Goal: Register for event/course

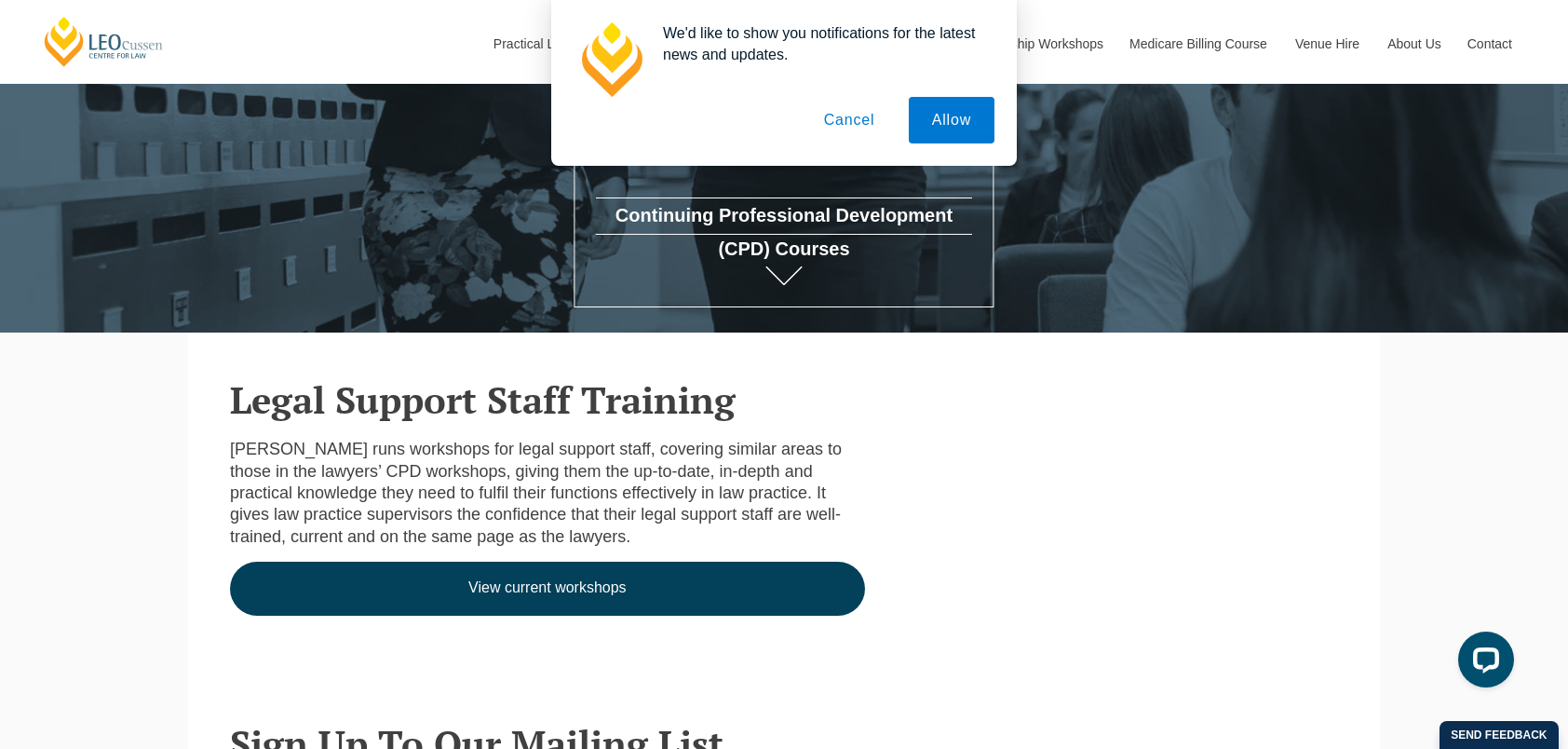
click at [856, 124] on button "Cancel" at bounding box center [850, 120] width 98 height 47
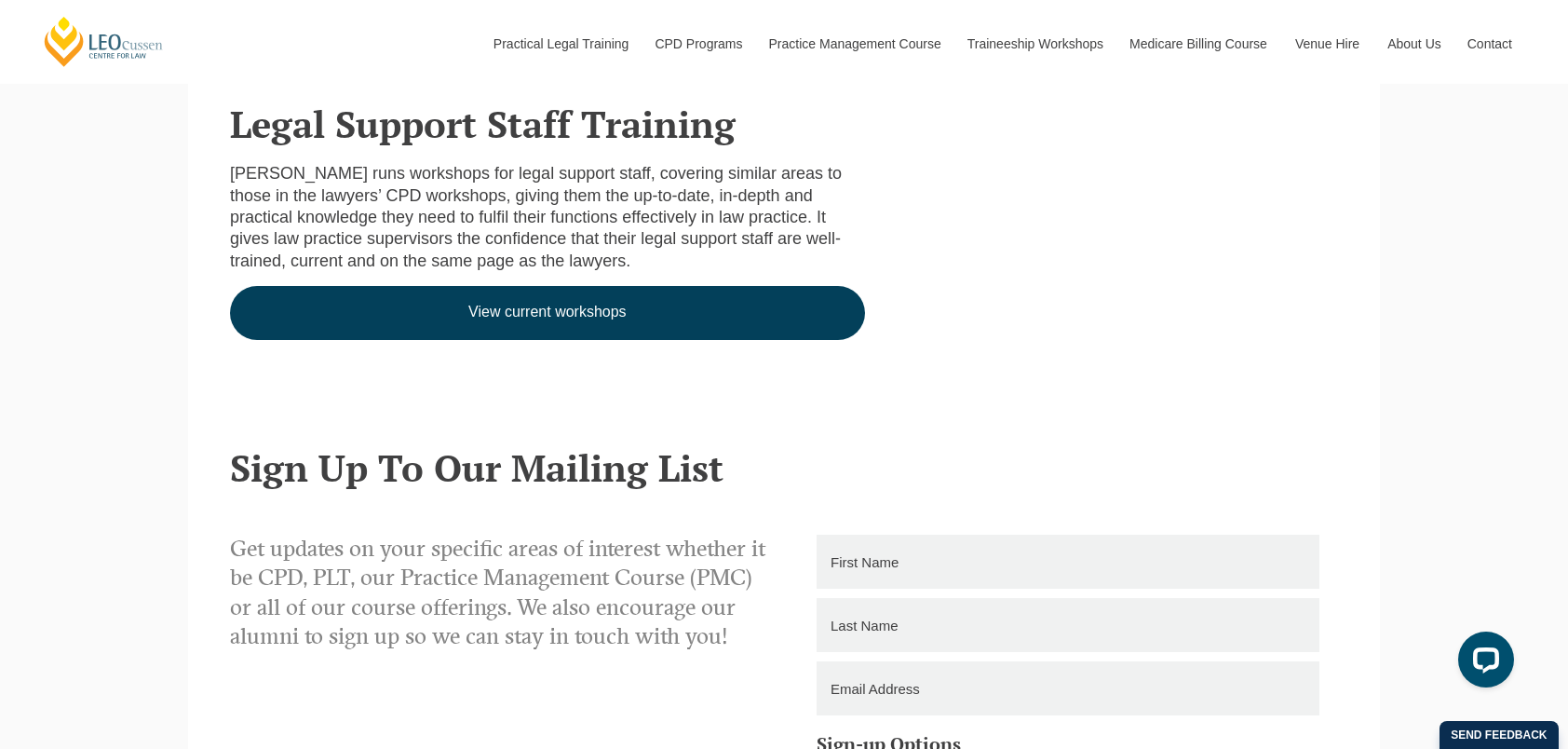
scroll to position [559, 0]
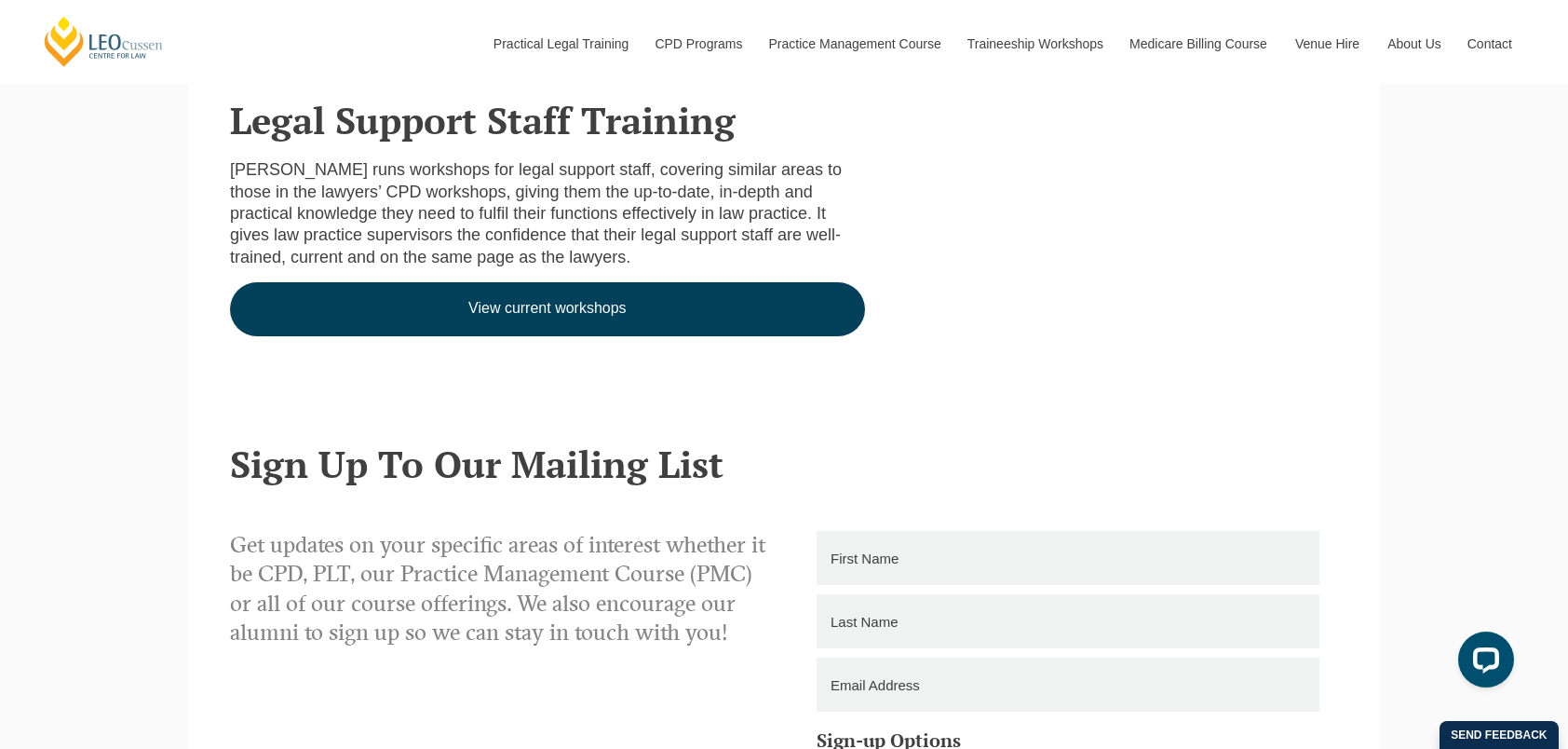
click at [623, 304] on link "View current workshops" at bounding box center [547, 308] width 635 height 54
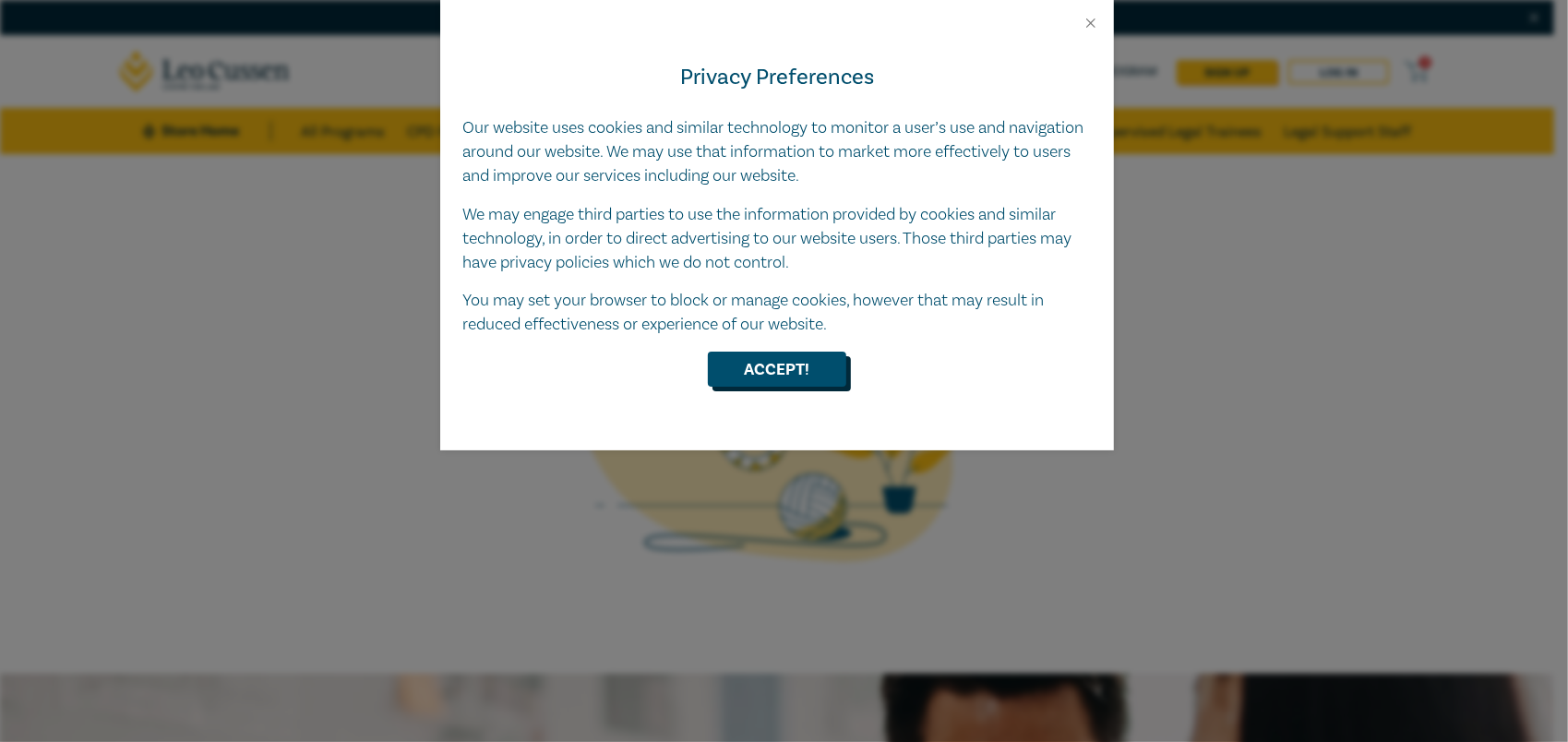
click at [749, 360] on button "Accept!" at bounding box center [777, 369] width 139 height 35
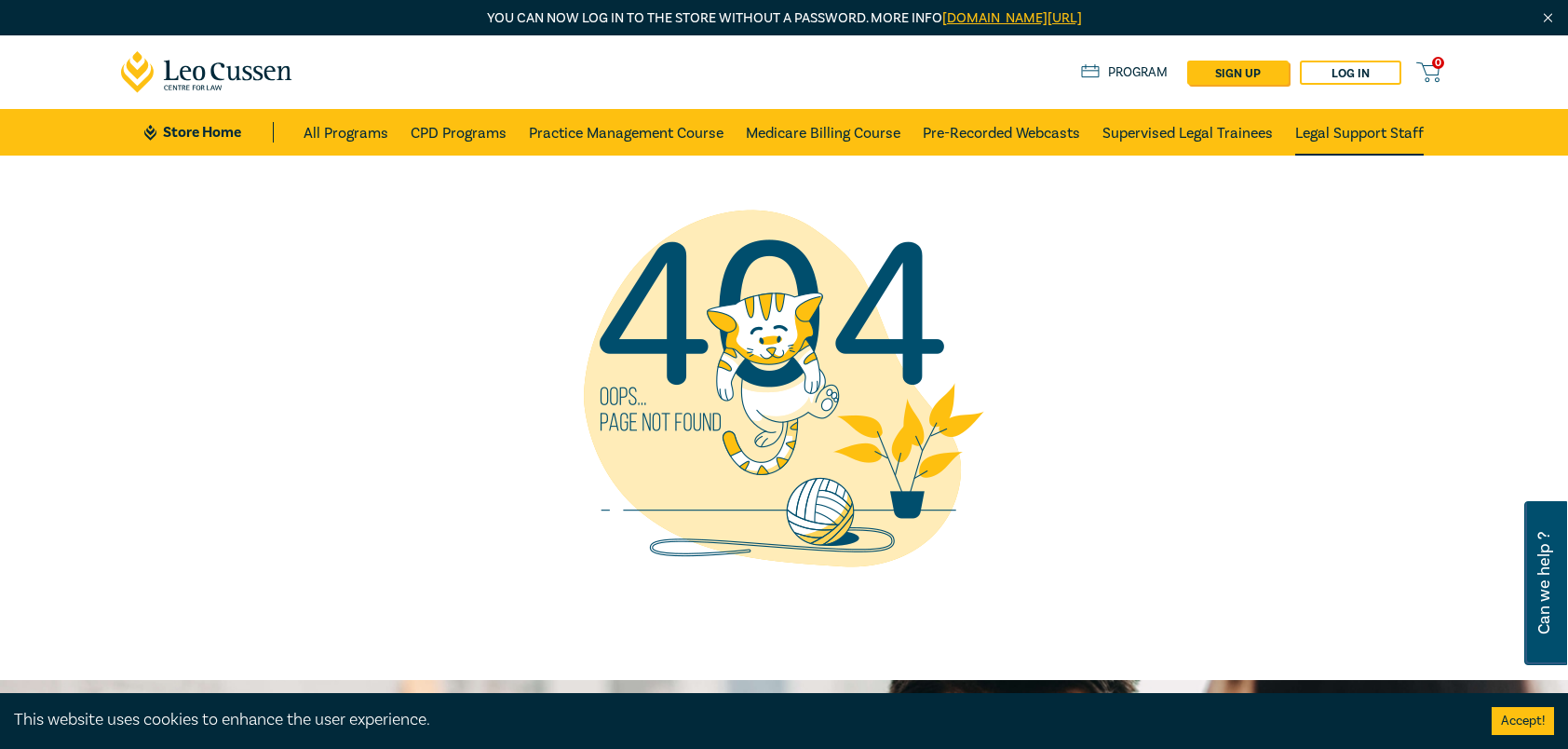
click at [1377, 124] on link "Legal Support Staff" at bounding box center [1359, 132] width 128 height 47
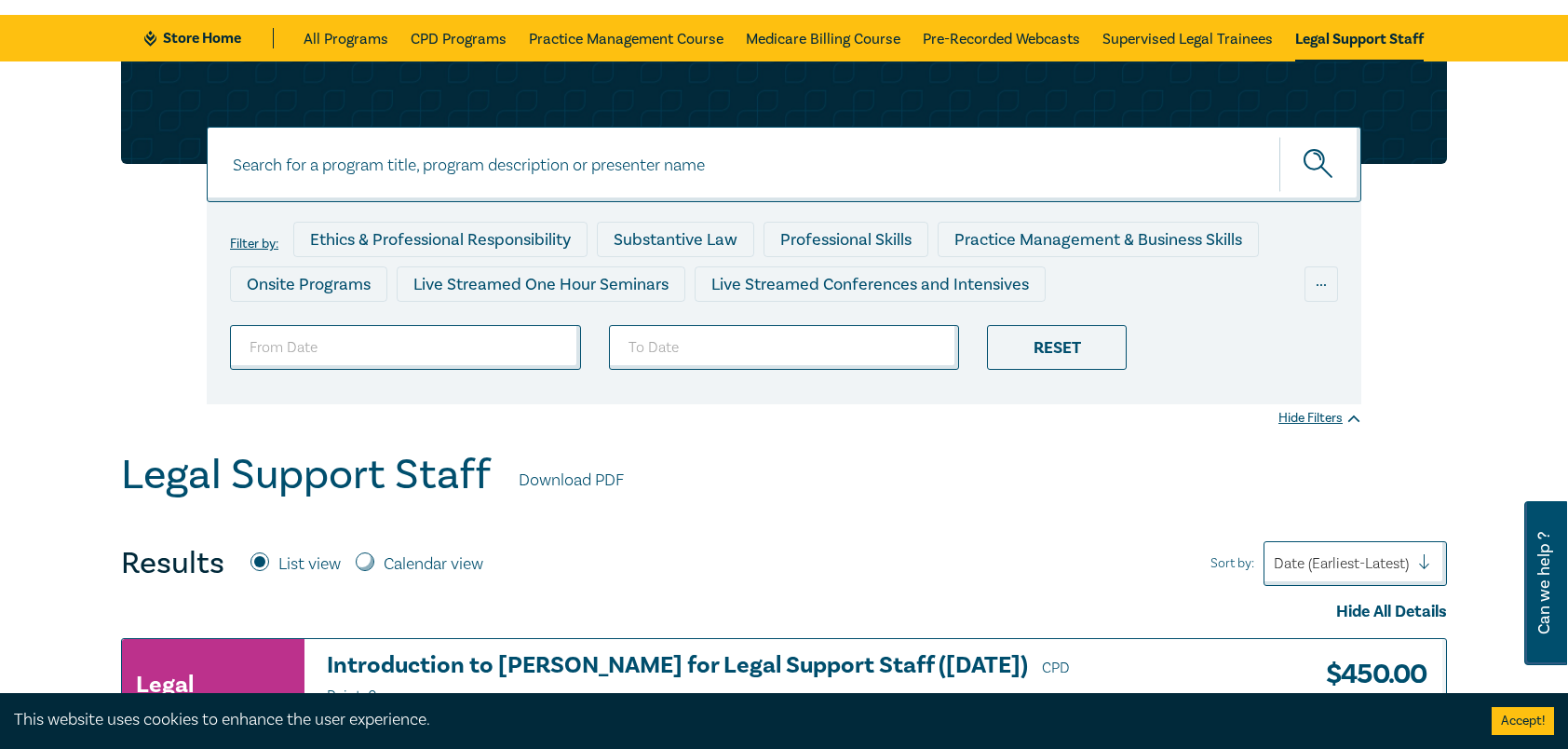
scroll to position [93, 0]
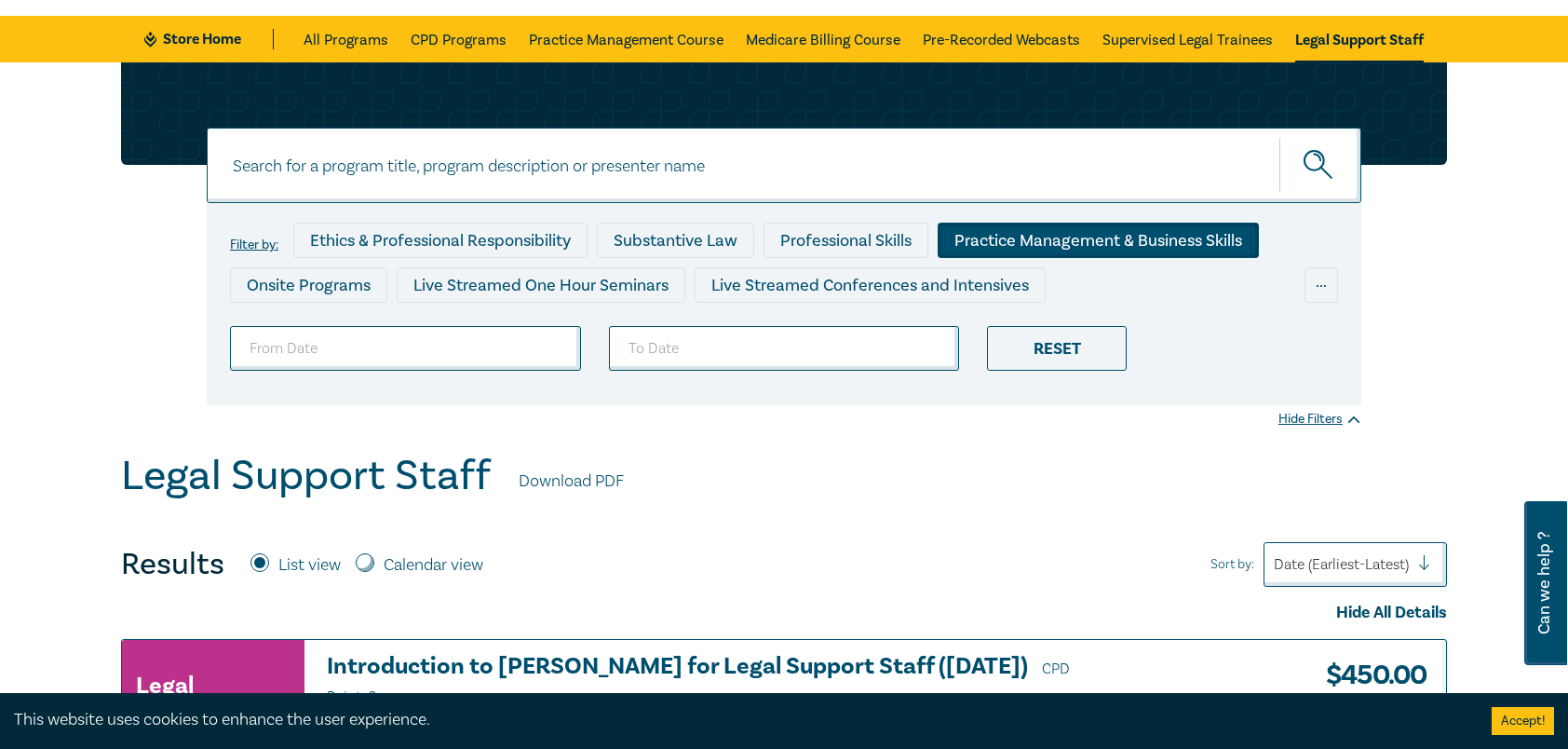
click at [1097, 239] on div "Practice Management & Business Skills" at bounding box center [1098, 240] width 321 height 35
